Goal: Information Seeking & Learning: Learn about a topic

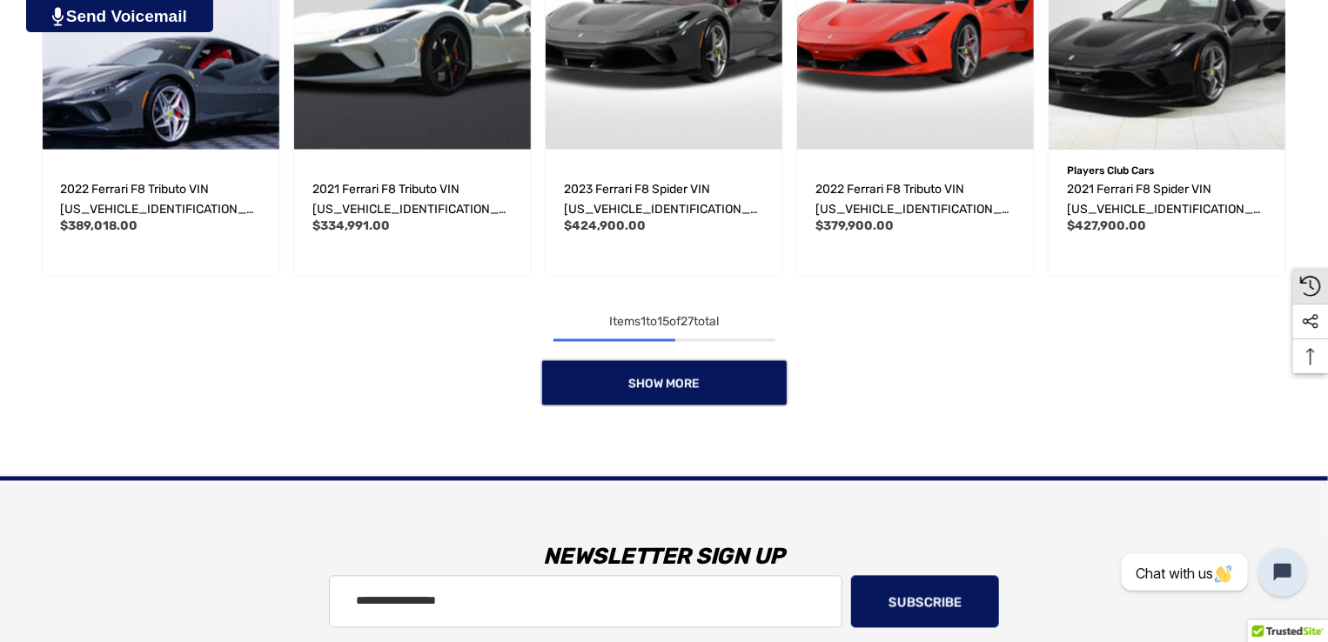
scroll to position [1160, 0]
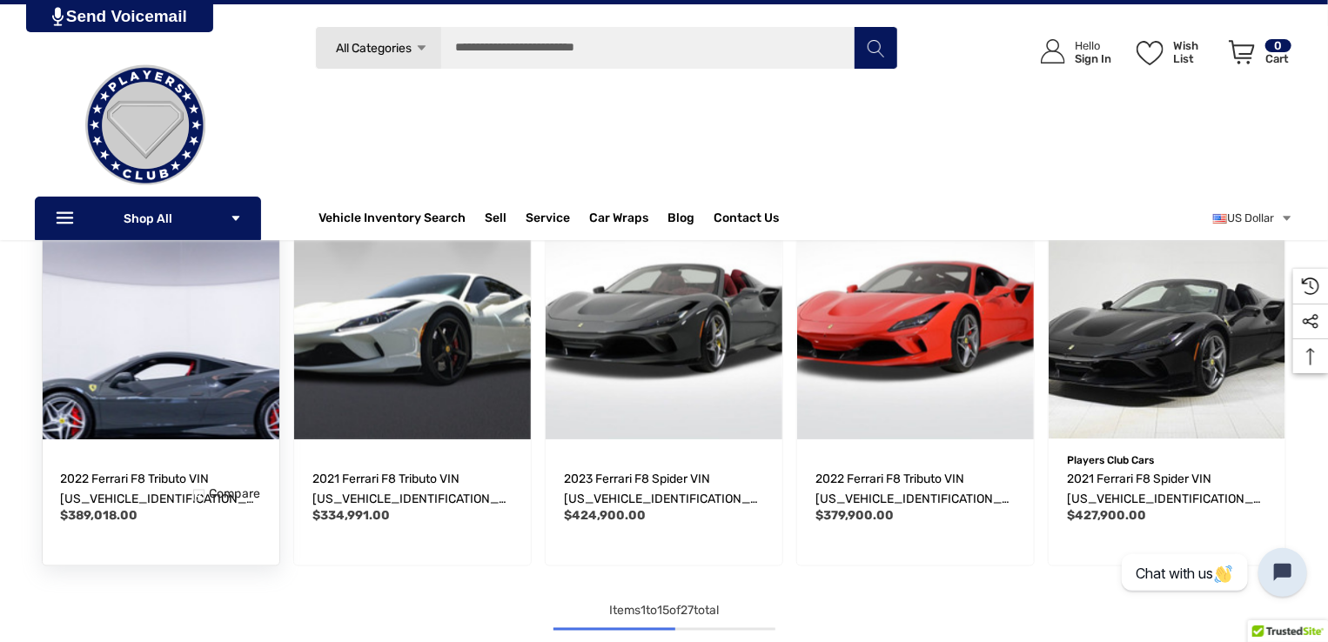
click at [170, 405] on img "2022 Ferrari F8 Tributo VIN ZFF92LLA1N0275568,$389,018.00\a" at bounding box center [160, 321] width 260 height 260
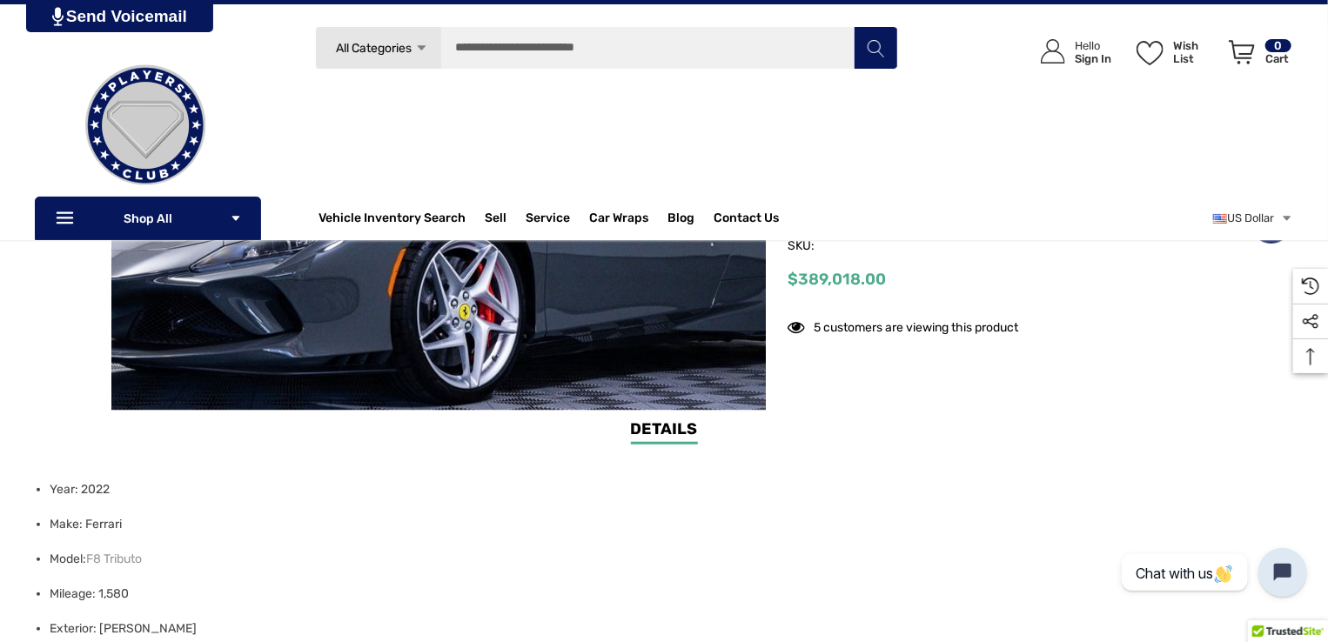
scroll to position [290, 0]
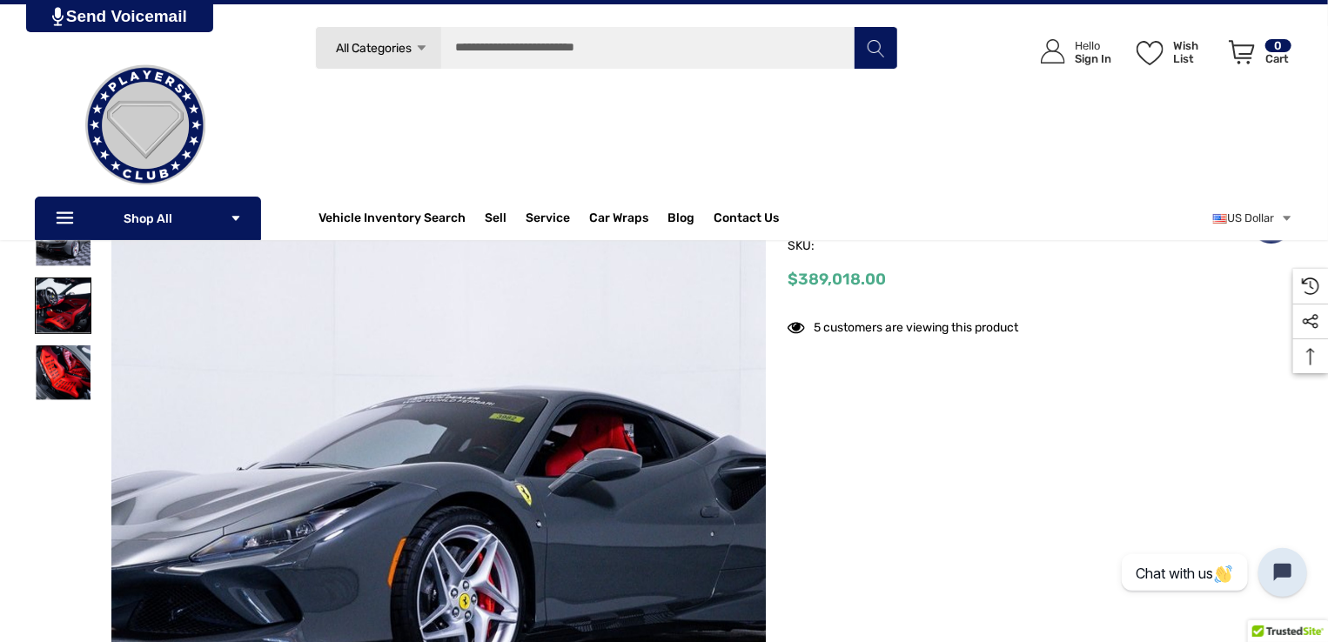
click at [66, 300] on img at bounding box center [63, 305] width 55 height 55
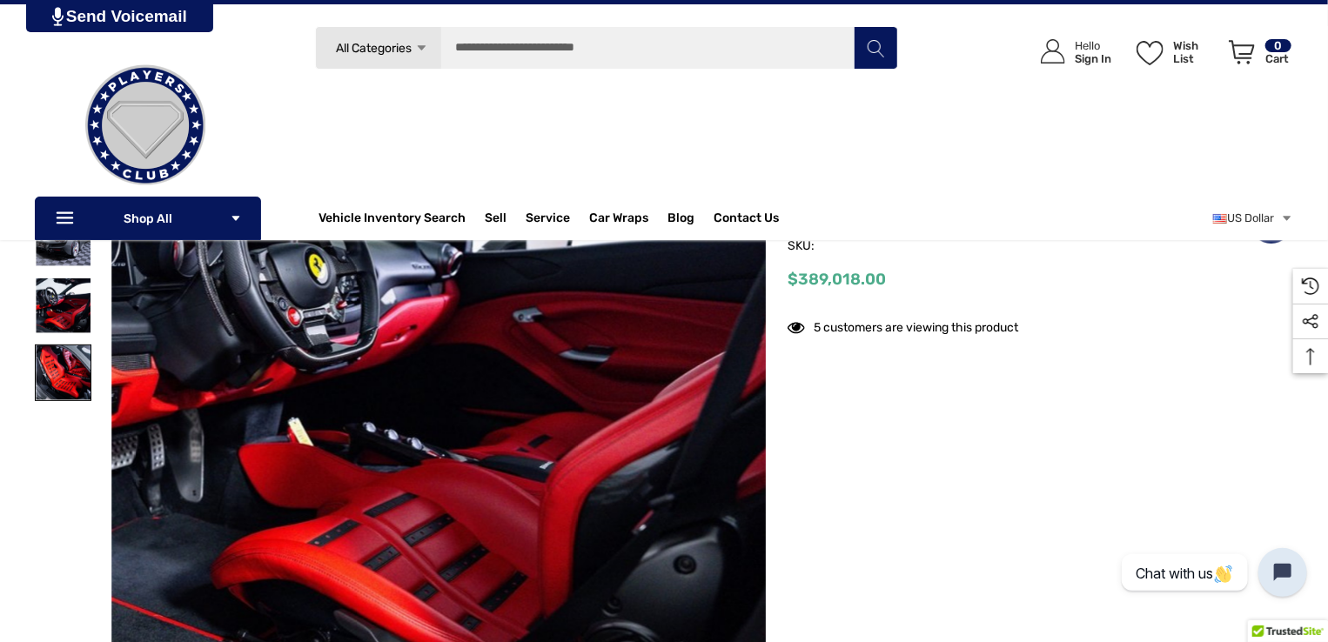
click at [73, 346] on img at bounding box center [63, 372] width 55 height 55
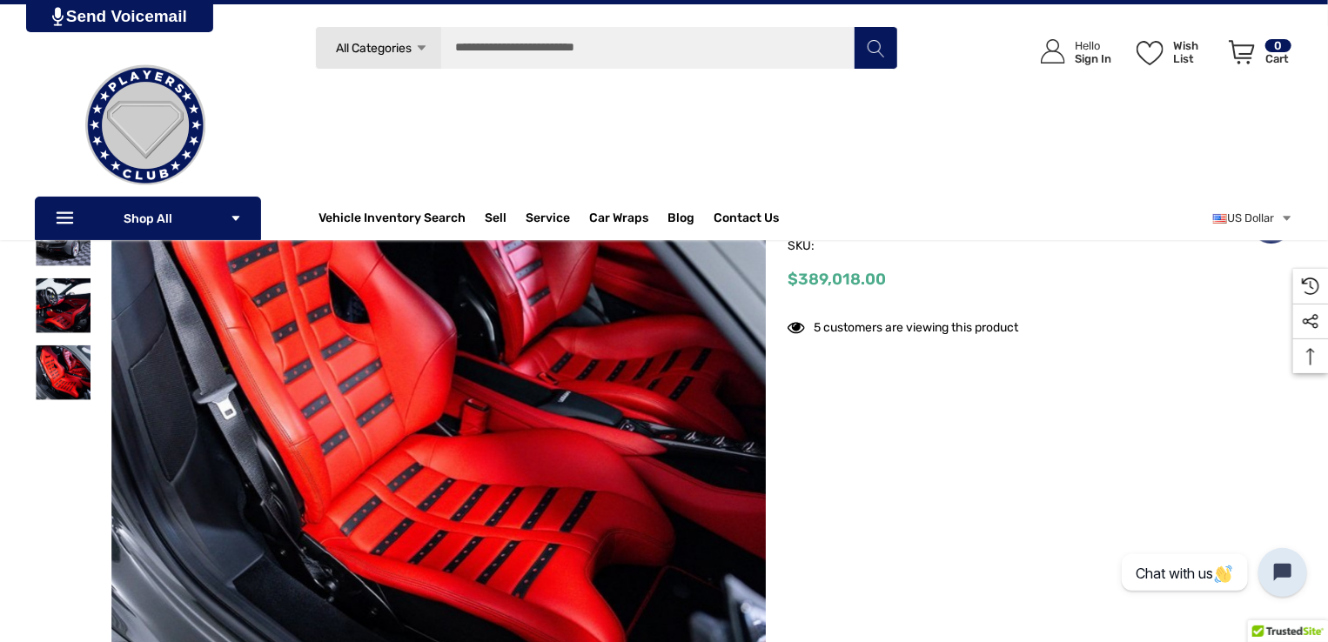
scroll to position [0, 0]
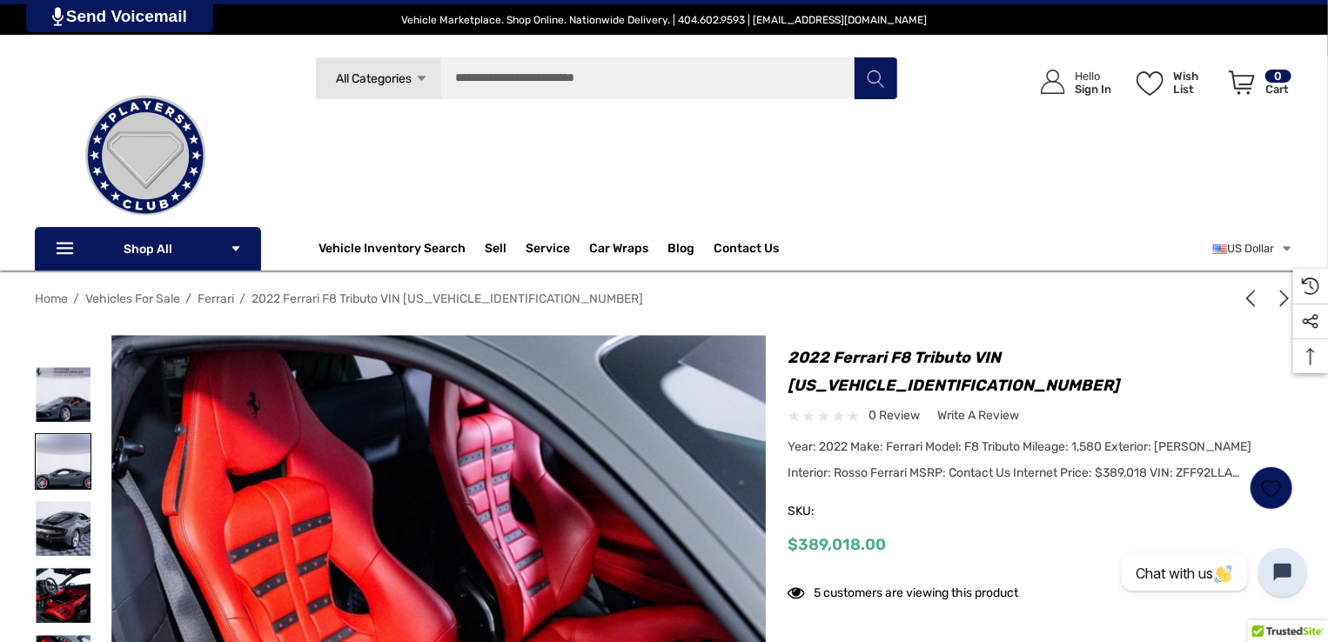
click at [70, 460] on img at bounding box center [63, 461] width 55 height 55
